Goal: Find contact information: Find contact information

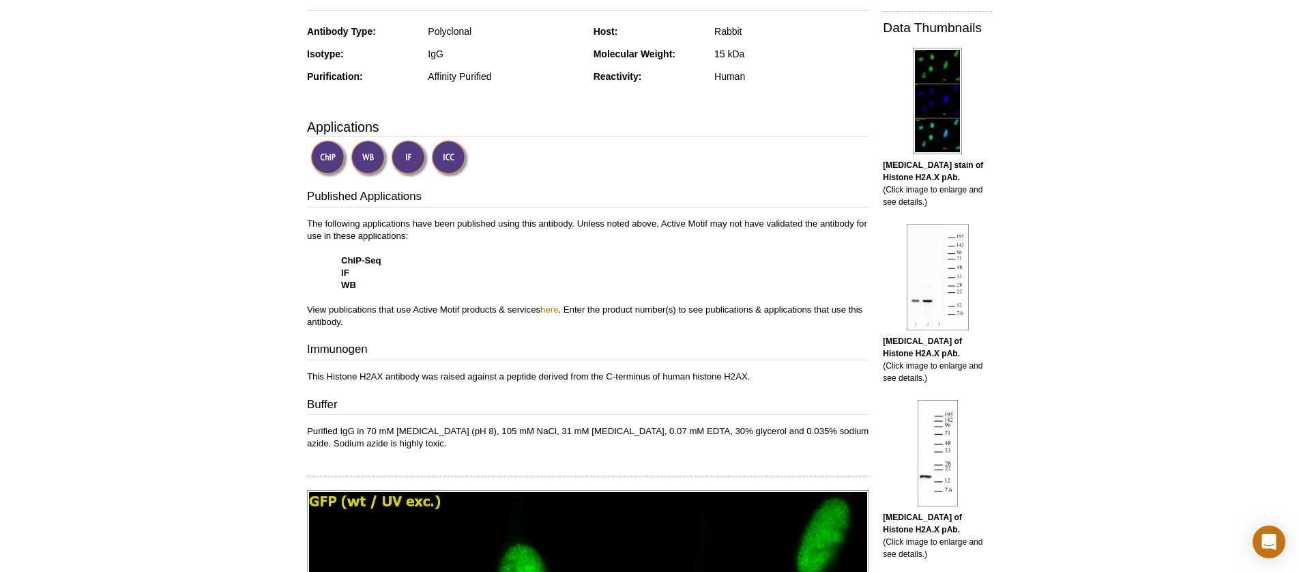
scroll to position [346, 0]
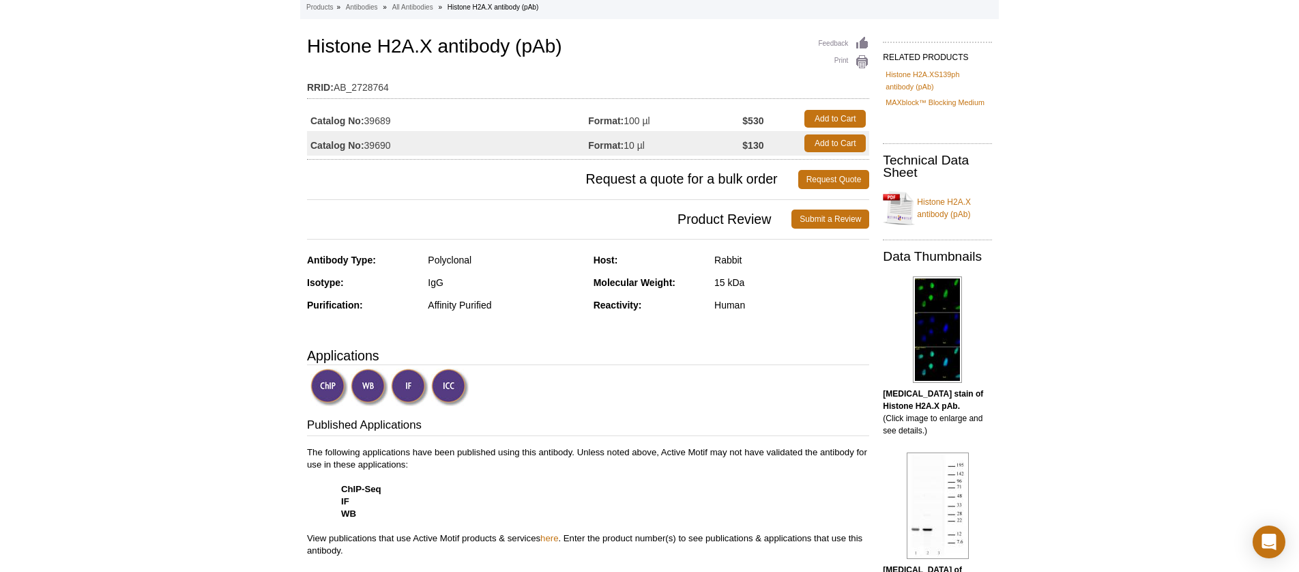
scroll to position [0, 0]
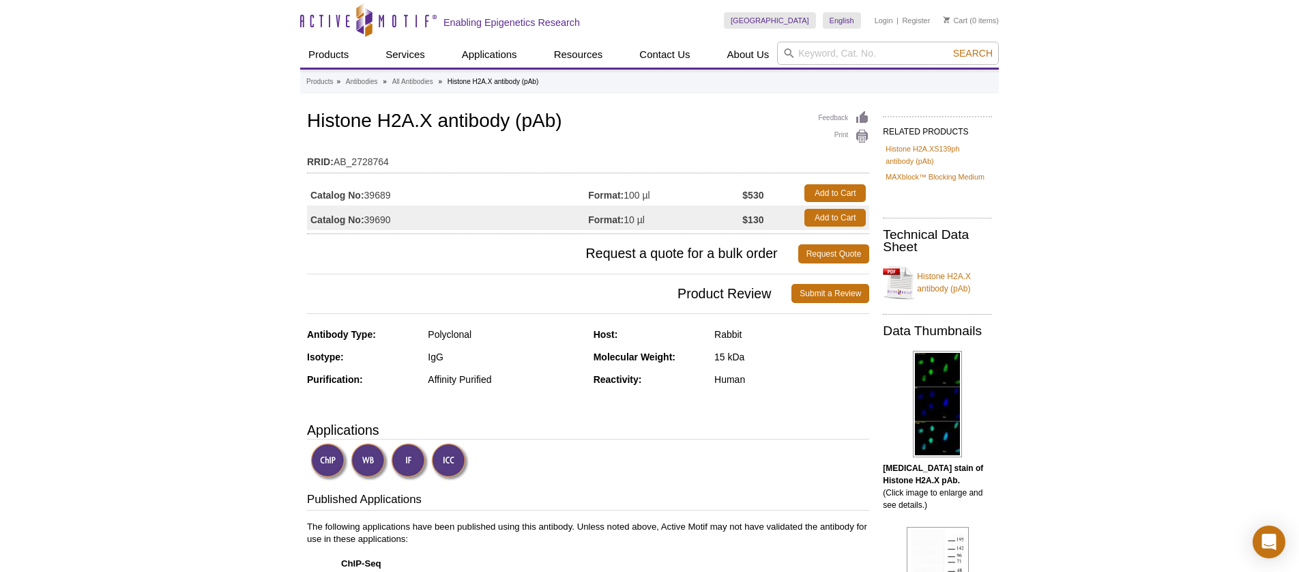
drag, startPoint x: 659, startPoint y: 96, endPoint x: 905, endPoint y: 31, distance: 254.1
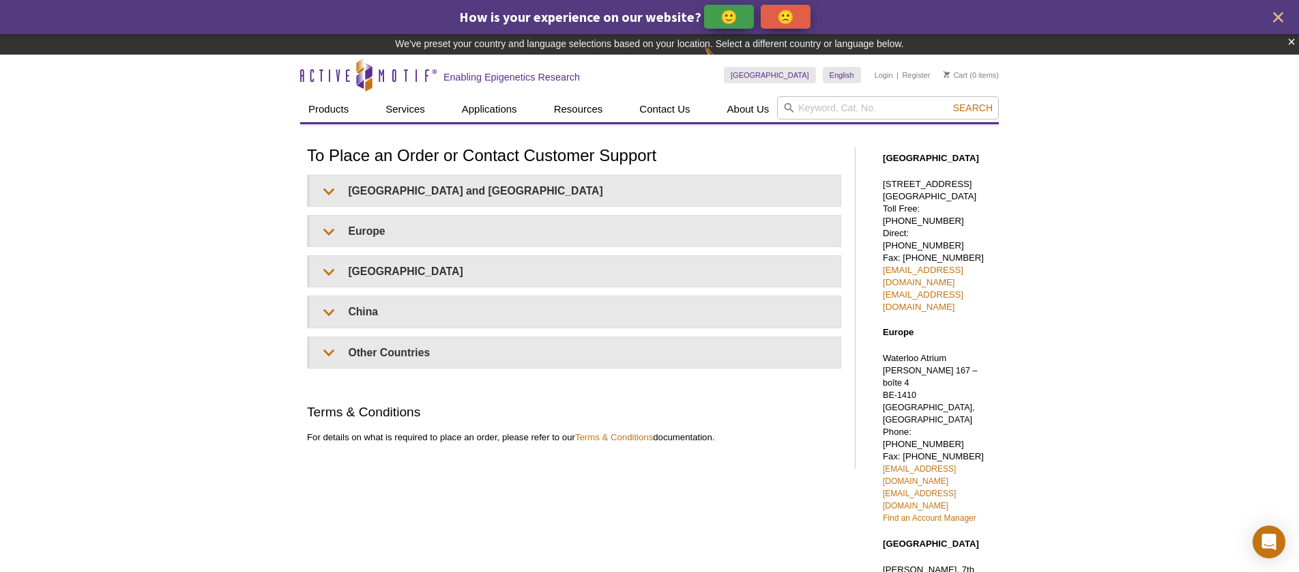
click at [442, 153] on h1 "To Place an Order or Contact Customer Support" at bounding box center [574, 157] width 534 height 20
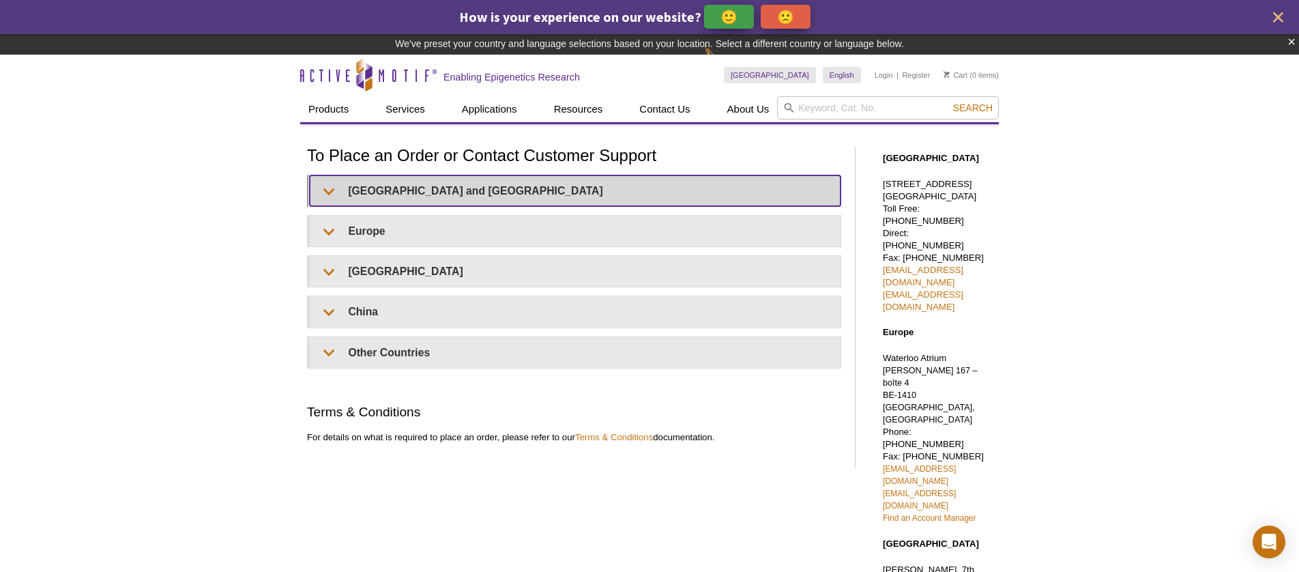
click at [434, 191] on summary "United States and Canada" at bounding box center [575, 190] width 531 height 31
